Goal: Task Accomplishment & Management: Manage account settings

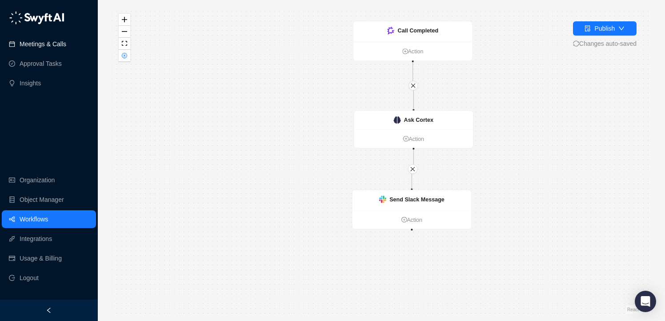
click at [42, 44] on link "Meetings & Calls" at bounding box center [43, 44] width 47 height 18
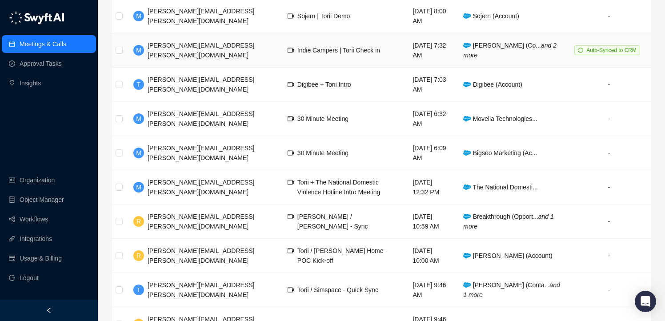
scroll to position [192, 0]
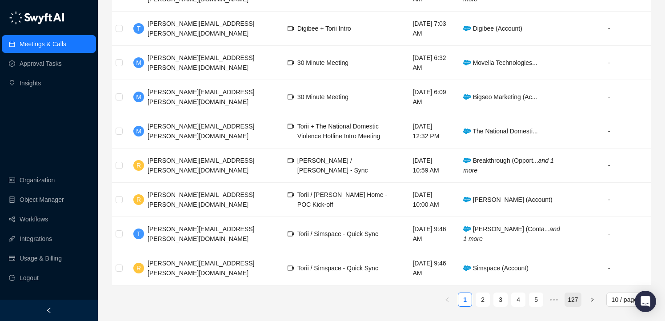
click at [577, 297] on link "127" at bounding box center [573, 299] width 16 height 13
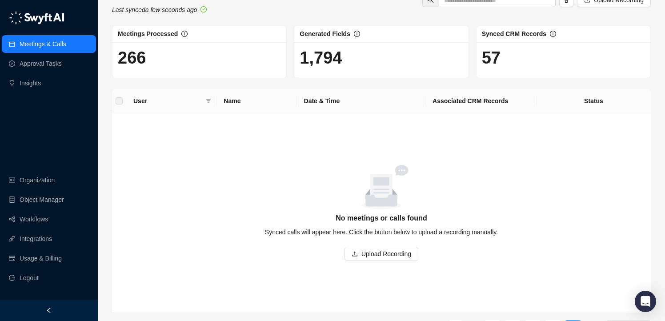
scroll to position [49, 0]
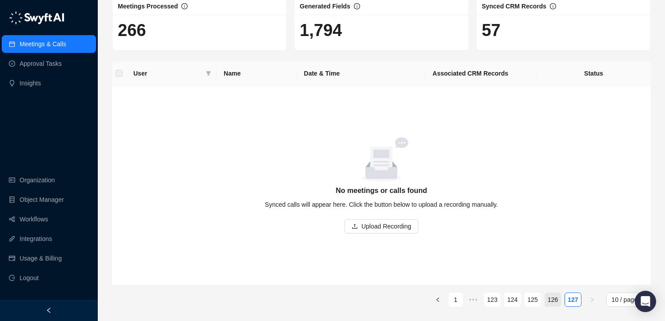
click at [552, 296] on link "126" at bounding box center [553, 299] width 16 height 13
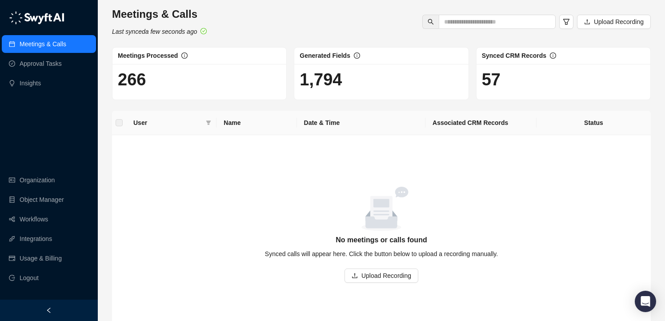
scroll to position [49, 0]
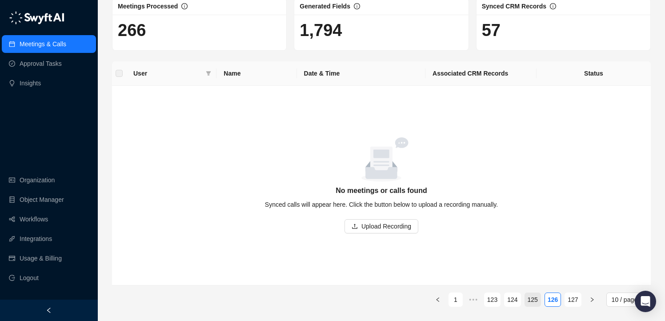
click at [529, 294] on link "125" at bounding box center [533, 299] width 16 height 13
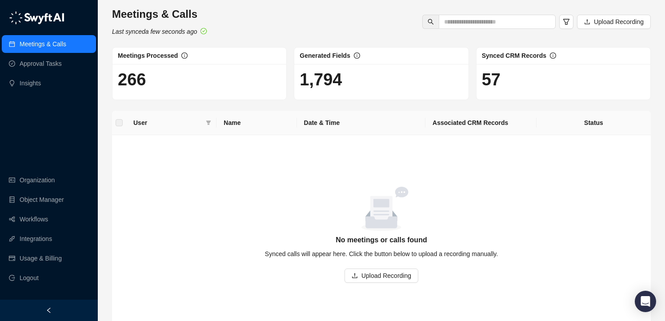
scroll to position [49, 0]
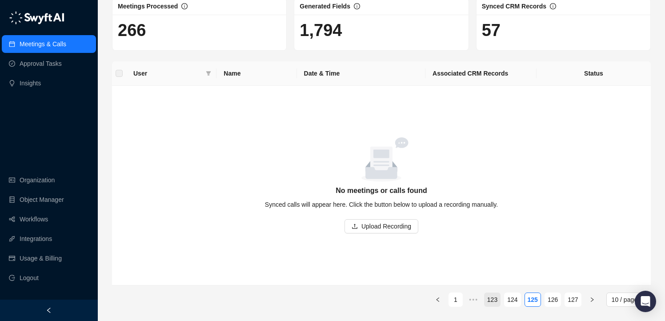
click at [498, 304] on link "123" at bounding box center [493, 299] width 16 height 13
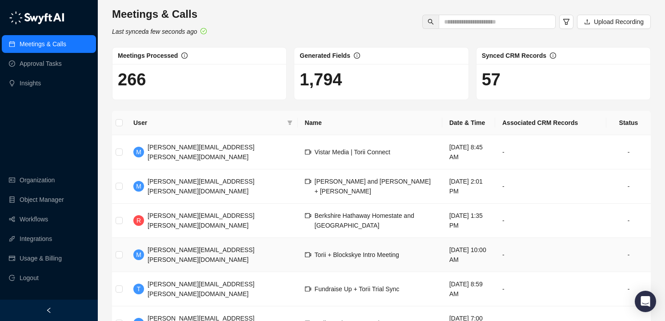
scroll to position [105, 0]
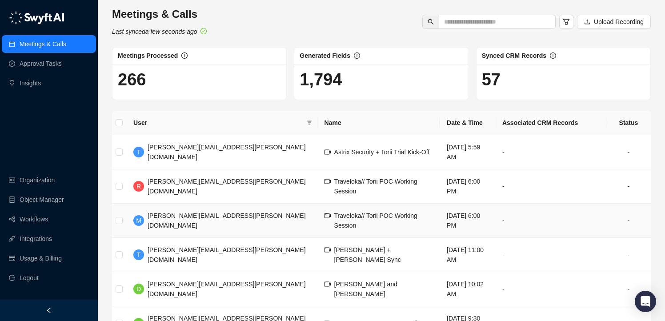
scroll to position [105, 0]
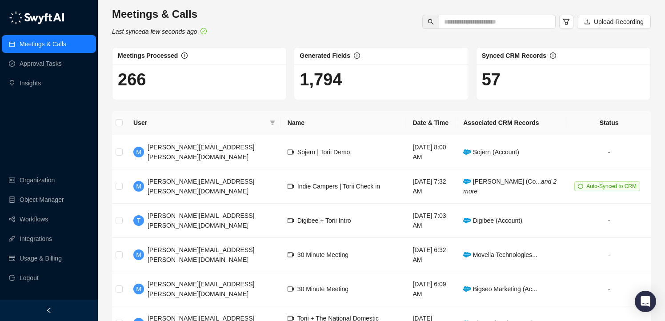
click at [255, 13] on div "Meetings & Calls Last synced a few seconds ago Upload Recording" at bounding box center [381, 21] width 544 height 29
click at [265, 25] on div "Meetings & Calls Last synced a few seconds ago Upload Recording" at bounding box center [381, 21] width 544 height 29
click at [48, 254] on link "Usage & Billing" at bounding box center [41, 259] width 42 height 18
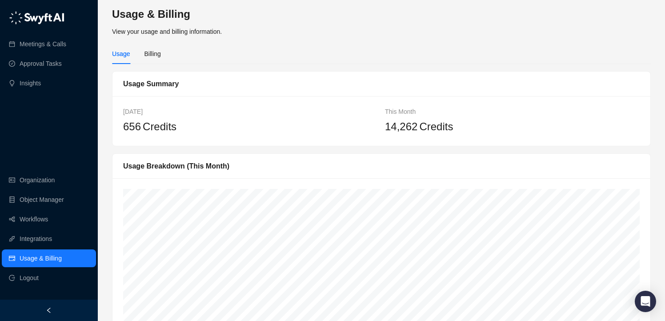
click at [48, 254] on link "Usage & Billing" at bounding box center [41, 259] width 42 height 18
click at [47, 44] on link "Meetings & Calls" at bounding box center [43, 44] width 47 height 18
